Goal: Navigation & Orientation: Find specific page/section

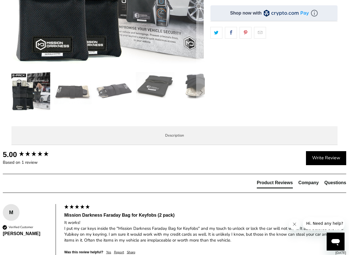
scroll to position [168, 0]
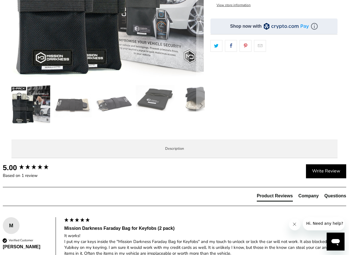
click at [189, 98] on img at bounding box center [196, 99] width 39 height 28
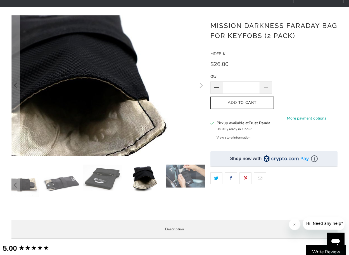
scroll to position [84, 0]
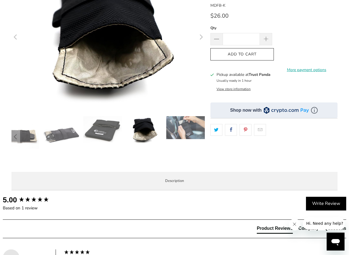
click at [113, 124] on img at bounding box center [102, 129] width 39 height 27
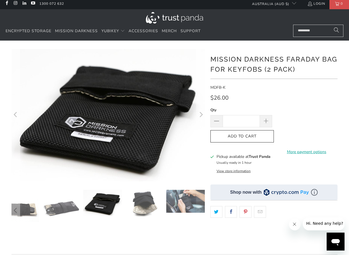
scroll to position [0, 0]
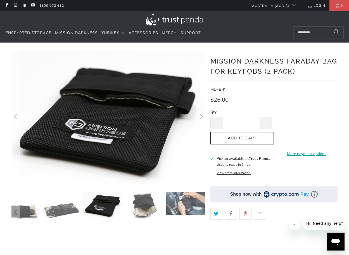
click at [202, 115] on icon "Next" at bounding box center [200, 116] width 5 height 79
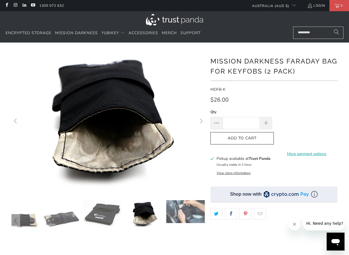
click at [202, 115] on icon "Next" at bounding box center [200, 121] width 5 height 84
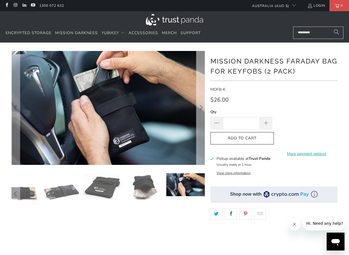
click at [202, 115] on icon "Next" at bounding box center [200, 107] width 5 height 68
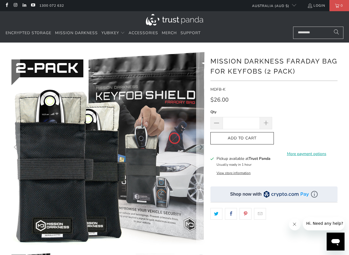
click at [202, 115] on icon "Next" at bounding box center [200, 147] width 5 height 116
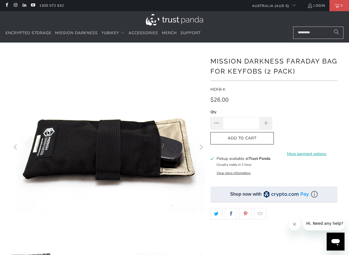
click at [202, 115] on icon "Next" at bounding box center [200, 147] width 5 height 116
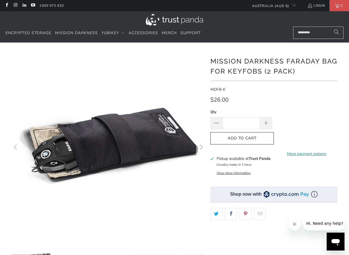
click at [202, 115] on icon "Next" at bounding box center [200, 147] width 5 height 116
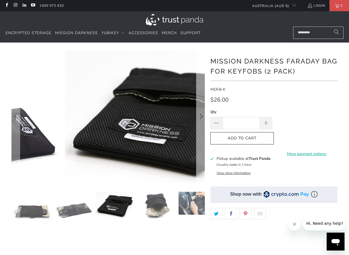
click at [202, 115] on icon "Next" at bounding box center [200, 116] width 5 height 79
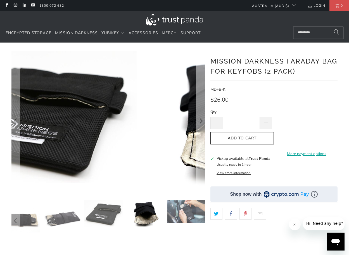
click at [202, 115] on icon "Next" at bounding box center [200, 121] width 5 height 84
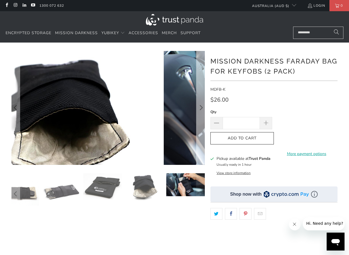
click at [202, 115] on icon "Next" at bounding box center [200, 107] width 5 height 68
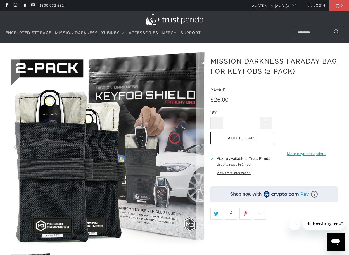
click at [202, 115] on icon "Next" at bounding box center [200, 147] width 5 height 116
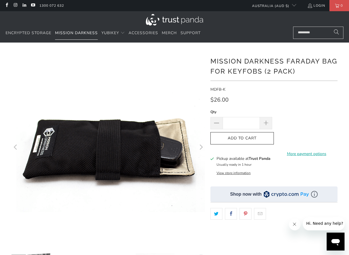
click at [74, 30] on span "Mission Darkness" at bounding box center [76, 32] width 43 height 5
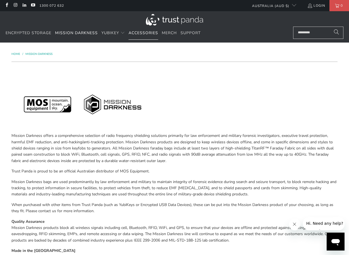
click at [147, 29] on link "Accessories" at bounding box center [144, 33] width 30 height 13
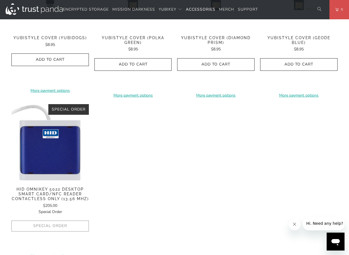
scroll to position [306, 0]
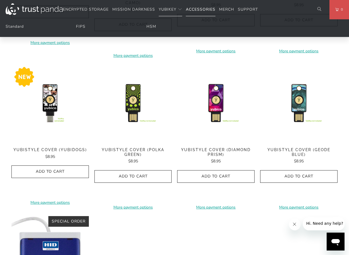
click at [197, 7] on span "Accessories" at bounding box center [201, 9] width 30 height 5
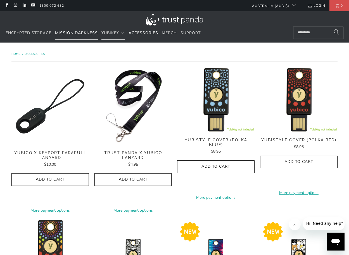
click at [66, 32] on span "Mission Darkness" at bounding box center [76, 32] width 43 height 5
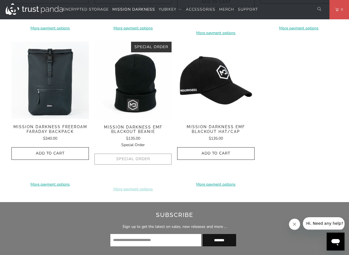
scroll to position [821, 0]
